Goal: Transaction & Acquisition: Book appointment/travel/reservation

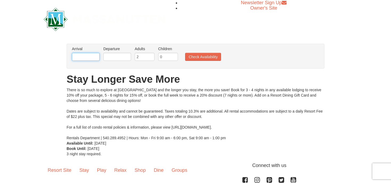
click at [88, 57] on input "text" at bounding box center [86, 57] width 28 height 8
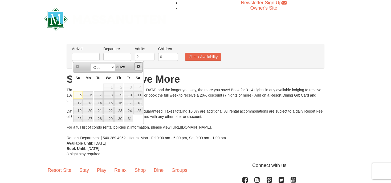
click at [138, 66] on span "Next" at bounding box center [138, 66] width 4 height 4
click at [130, 111] on link "26" at bounding box center [128, 110] width 9 height 7
type input "[DATE]"
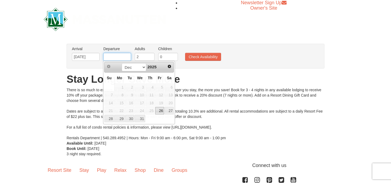
click at [124, 59] on input "text" at bounding box center [117, 57] width 28 height 8
click at [119, 117] on link "29" at bounding box center [119, 118] width 10 height 7
type input "[DATE]"
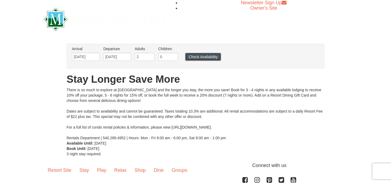
click at [193, 57] on button "Check Availability" at bounding box center [203, 57] width 36 height 8
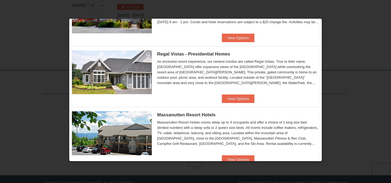
scroll to position [49, 0]
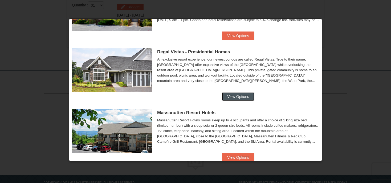
click at [248, 93] on button "View Options" at bounding box center [238, 96] width 33 height 9
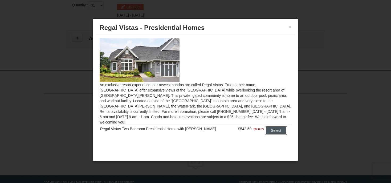
click at [272, 126] on button "Select" at bounding box center [276, 130] width 21 height 9
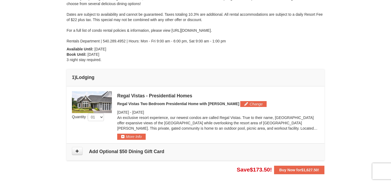
scroll to position [83, 0]
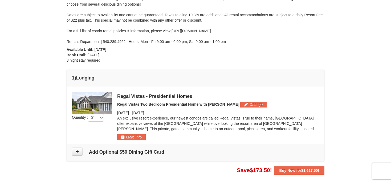
click at [388, 75] on div "× From: To: Adults: 2 Children: 0 Change Arrival Please format dates MM/DD/YYYY…" at bounding box center [195, 61] width 391 height 251
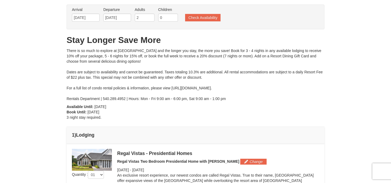
scroll to position [27, 0]
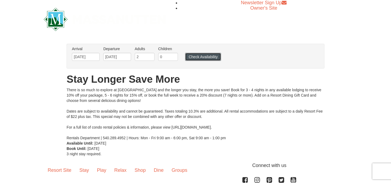
click at [194, 54] on button "Check Availability" at bounding box center [203, 57] width 36 height 8
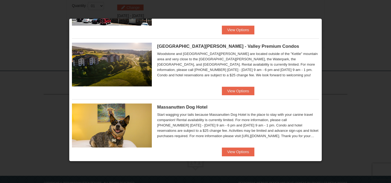
scroll to position [177, 0]
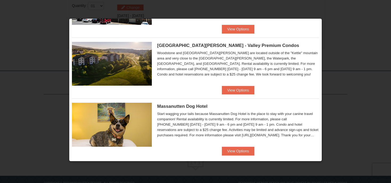
drag, startPoint x: 321, startPoint y: 54, endPoint x: 317, endPoint y: 77, distance: 22.7
click at [317, 111] on div "Start wagging your tails because Massanutten Dog Hotel is the place to stay wit…" at bounding box center [238, 124] width 162 height 27
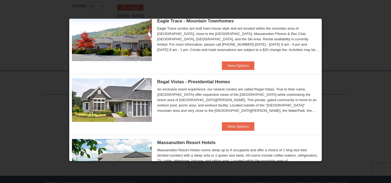
scroll to position [8, 0]
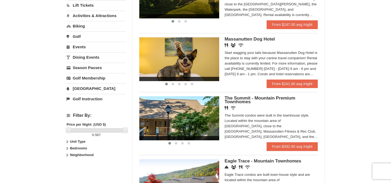
scroll to position [155, 0]
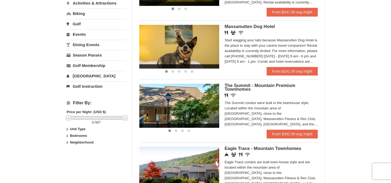
click at [196, 103] on img at bounding box center [179, 106] width 80 height 44
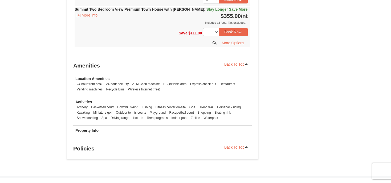
scroll to position [366, 0]
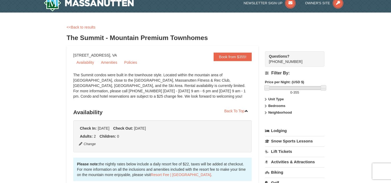
scroll to position [0, 0]
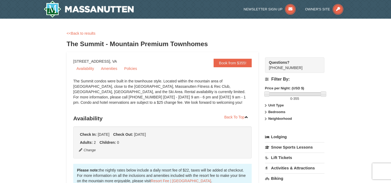
click at [236, 36] on div "<<Back to results" at bounding box center [196, 33] width 258 height 5
click at [210, 34] on div "<<Back to results" at bounding box center [196, 33] width 258 height 5
